Goal: Information Seeking & Learning: Check status

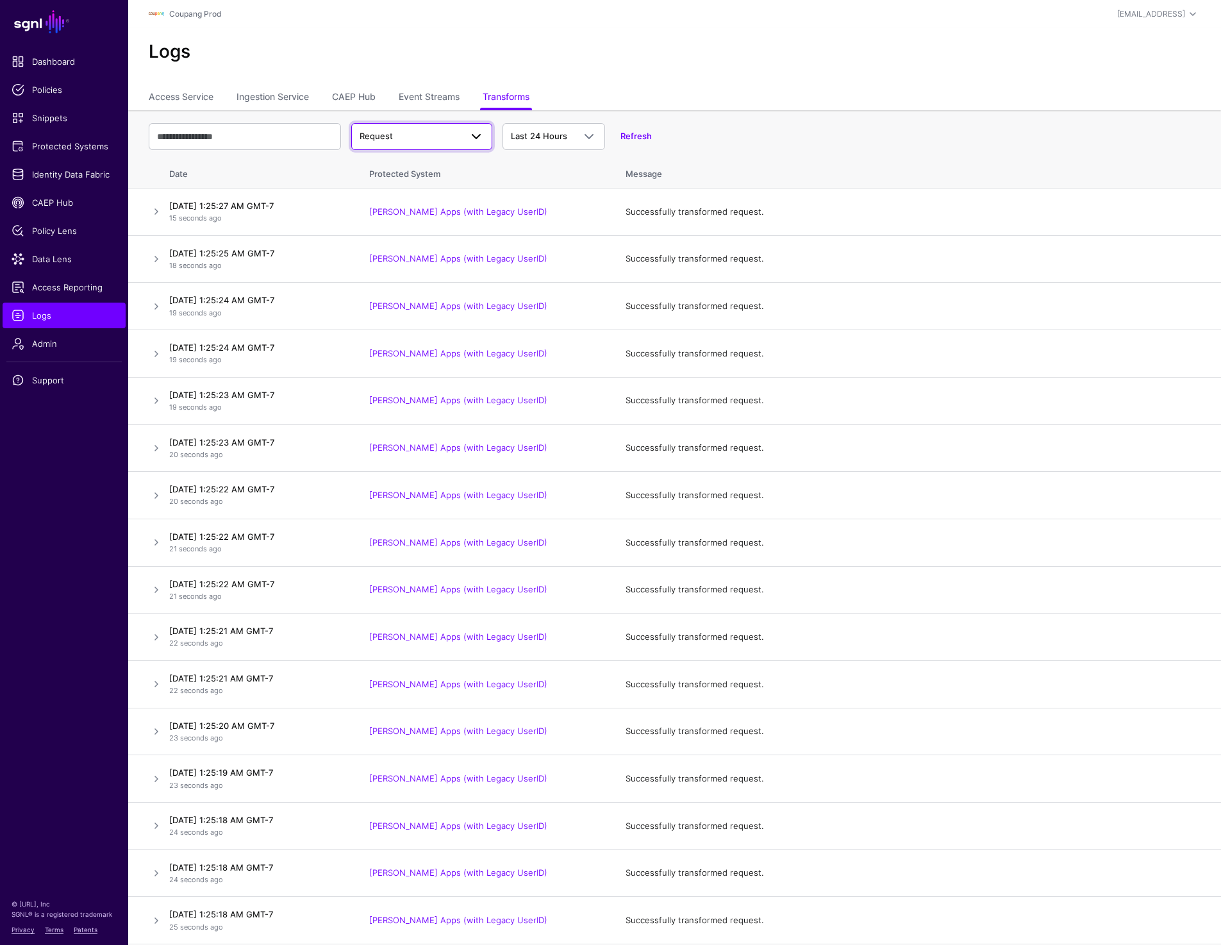
click at [425, 136] on span "Request" at bounding box center [409, 136] width 101 height 13
click at [397, 188] on span "Response" at bounding box center [381, 186] width 40 height 10
click at [156, 211] on link at bounding box center [156, 211] width 15 height 15
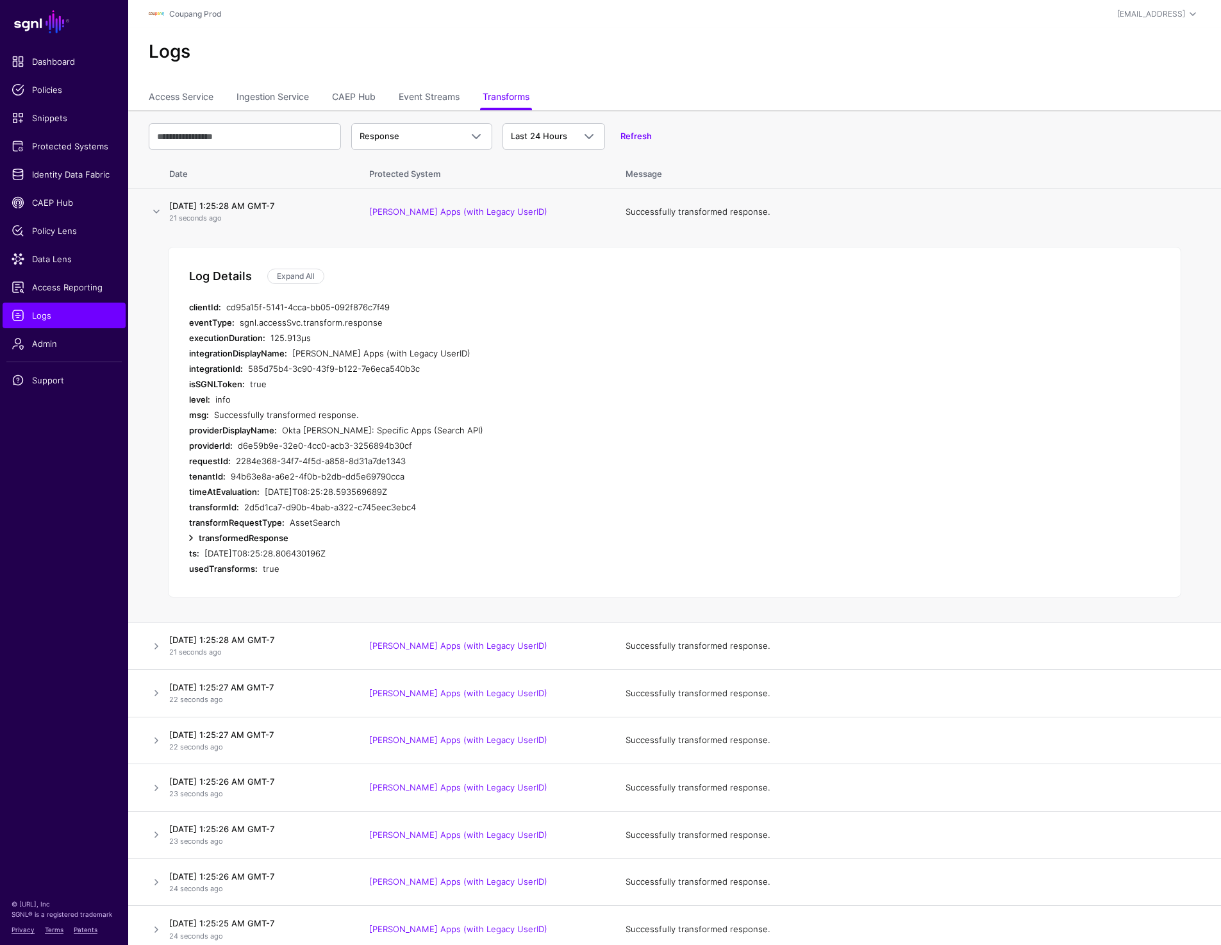
click at [190, 538] on link at bounding box center [190, 537] width 15 height 15
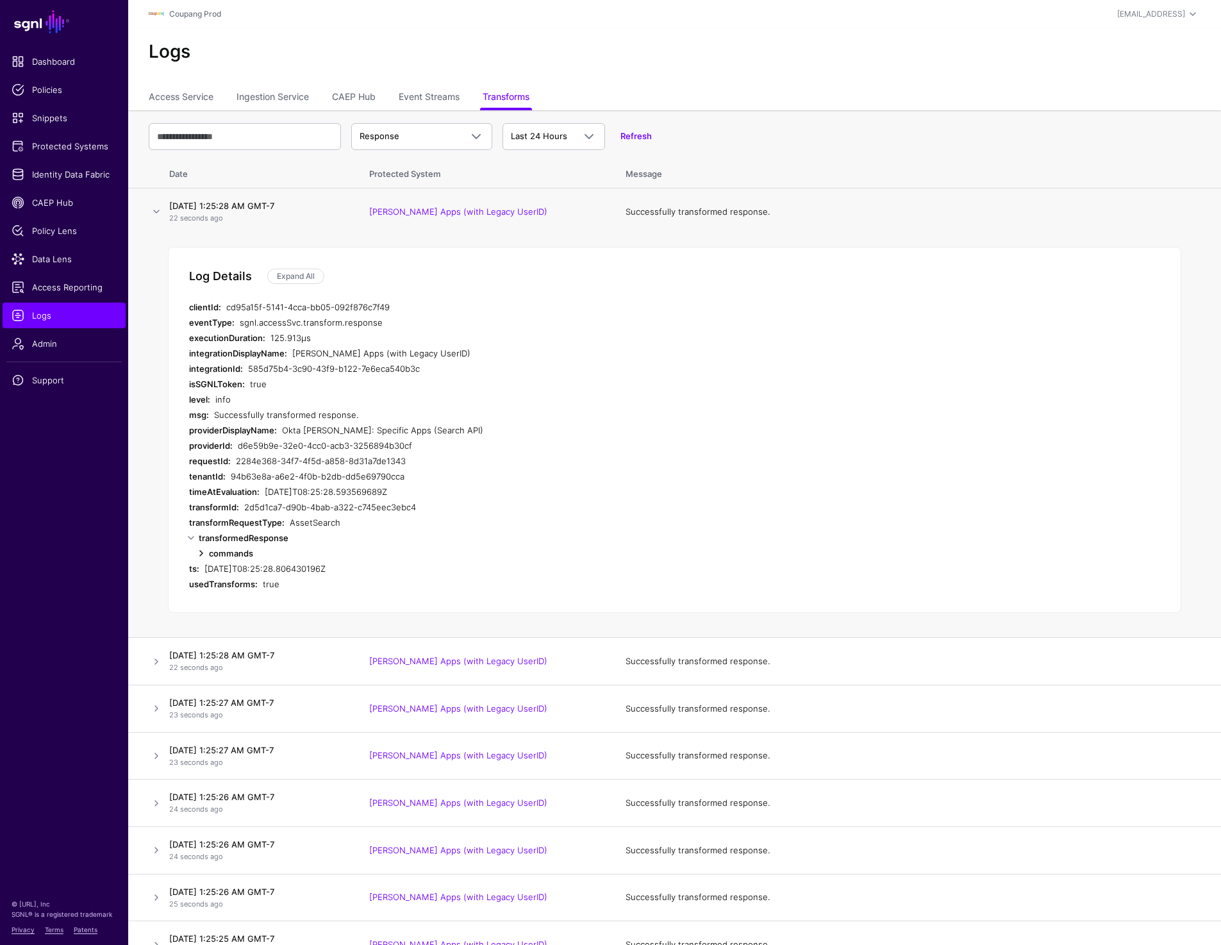
click at [201, 551] on link at bounding box center [201, 552] width 15 height 15
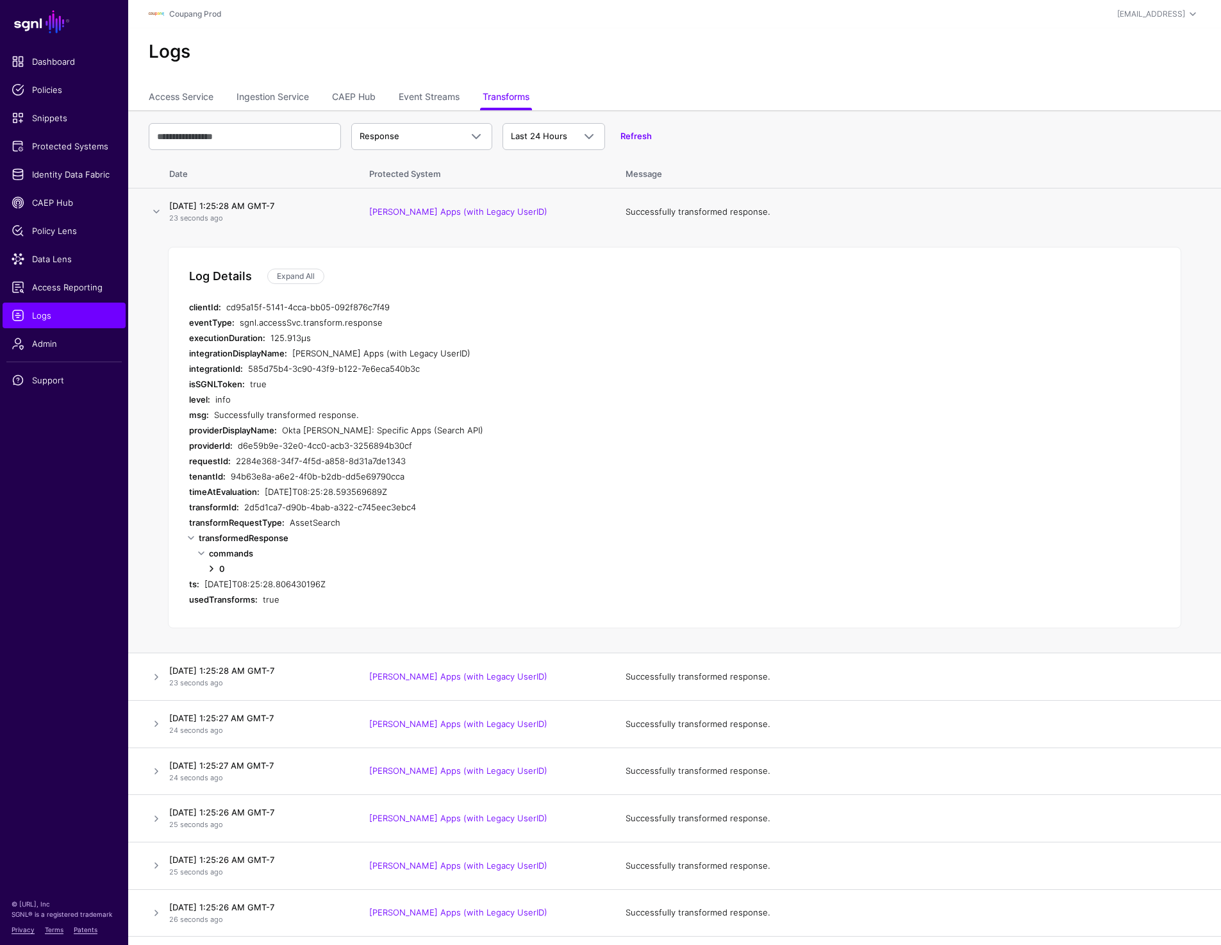
click at [211, 566] on link at bounding box center [211, 568] width 15 height 15
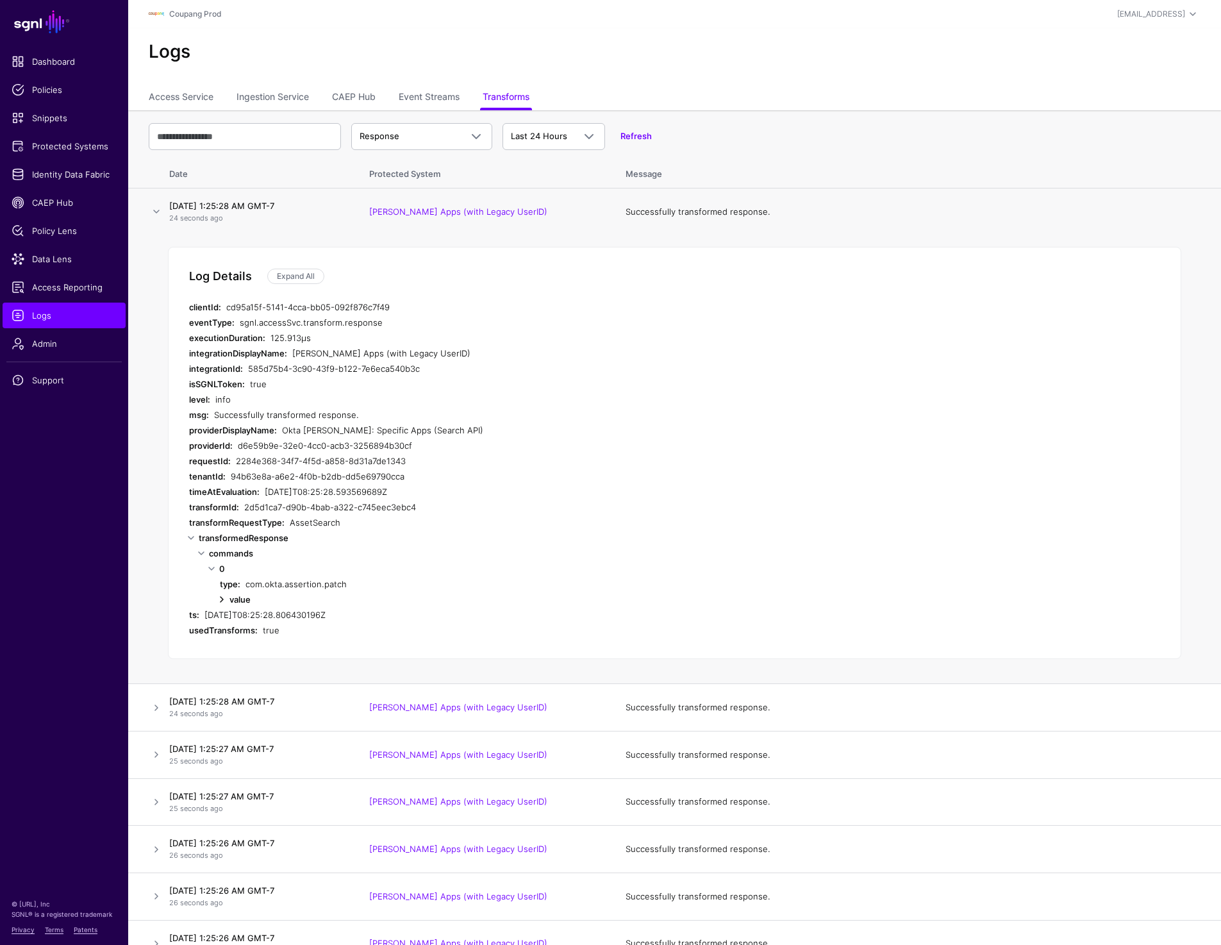
click at [221, 595] on link at bounding box center [221, 598] width 15 height 15
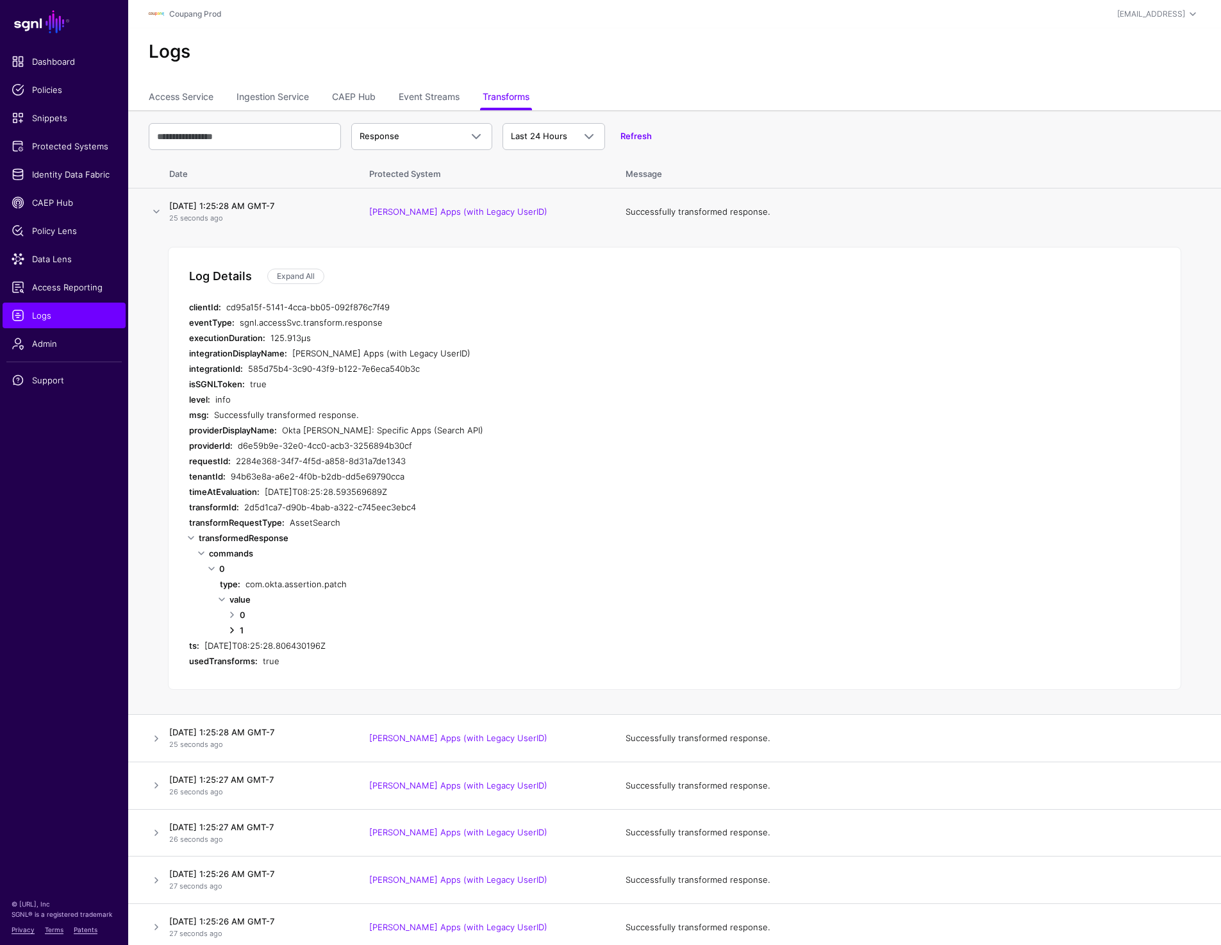
click at [229, 627] on link at bounding box center [231, 629] width 15 height 15
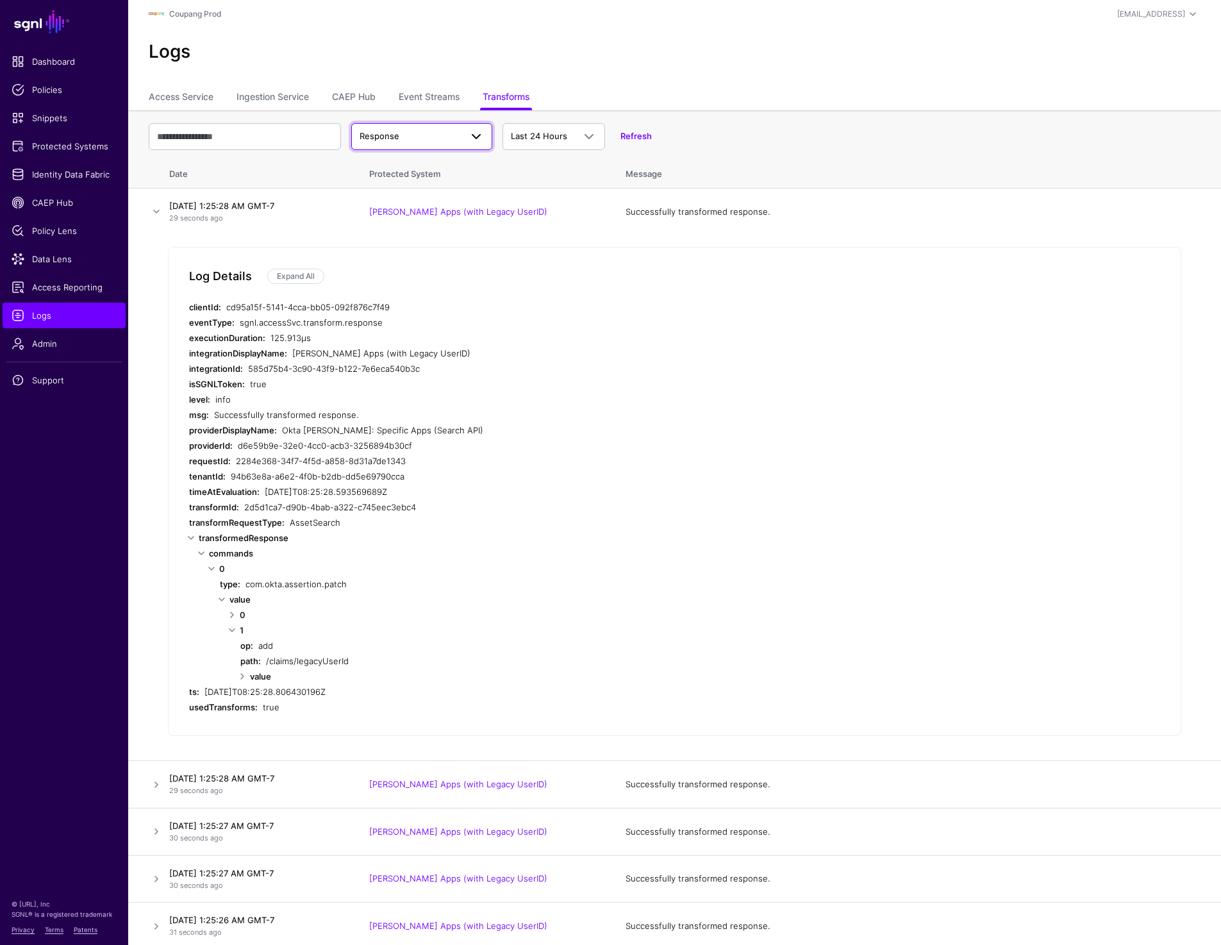
click at [382, 134] on span "Response" at bounding box center [379, 136] width 40 height 10
click at [386, 160] on div "Request" at bounding box center [421, 166] width 120 height 13
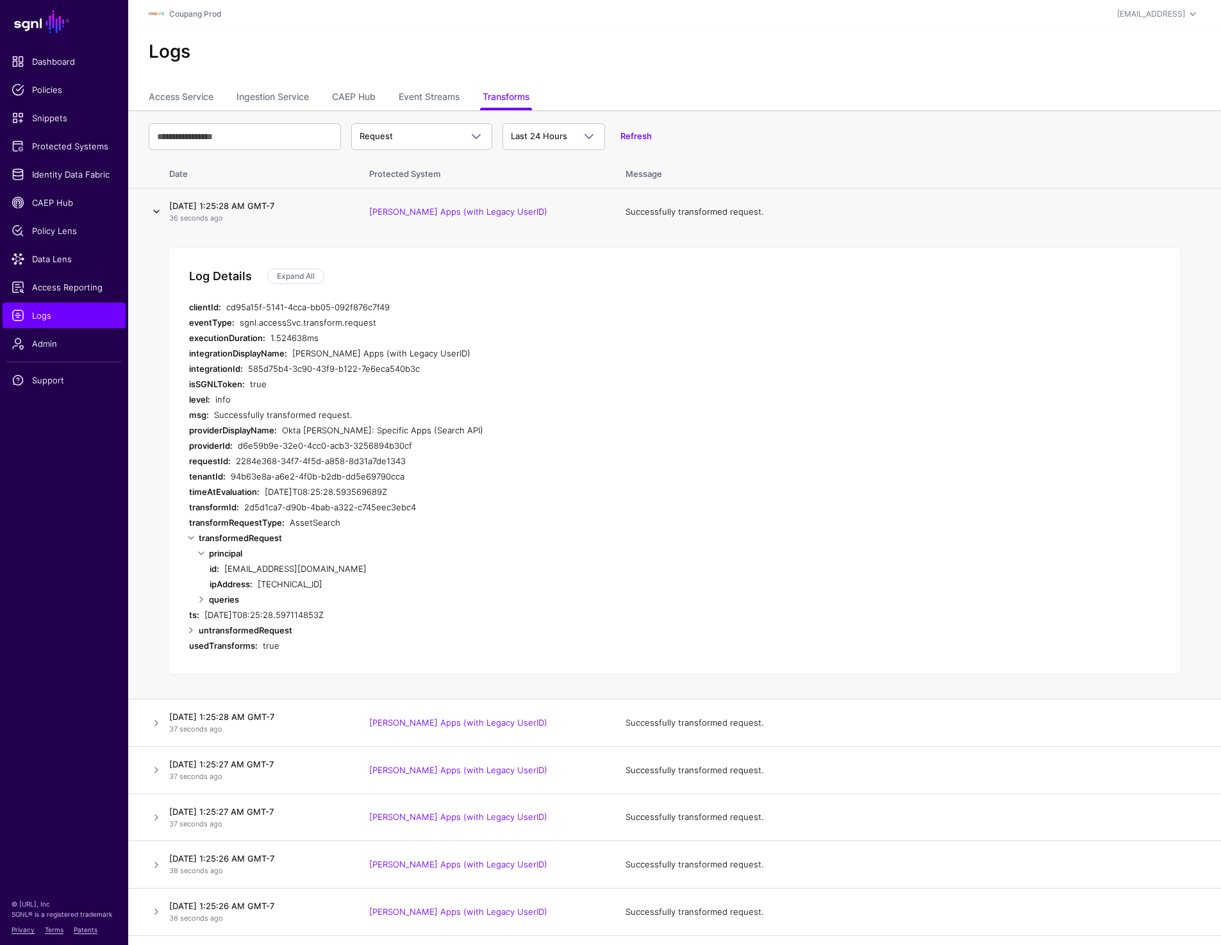
click at [154, 208] on link at bounding box center [156, 211] width 15 height 15
